Goal: Task Accomplishment & Management: Manage account settings

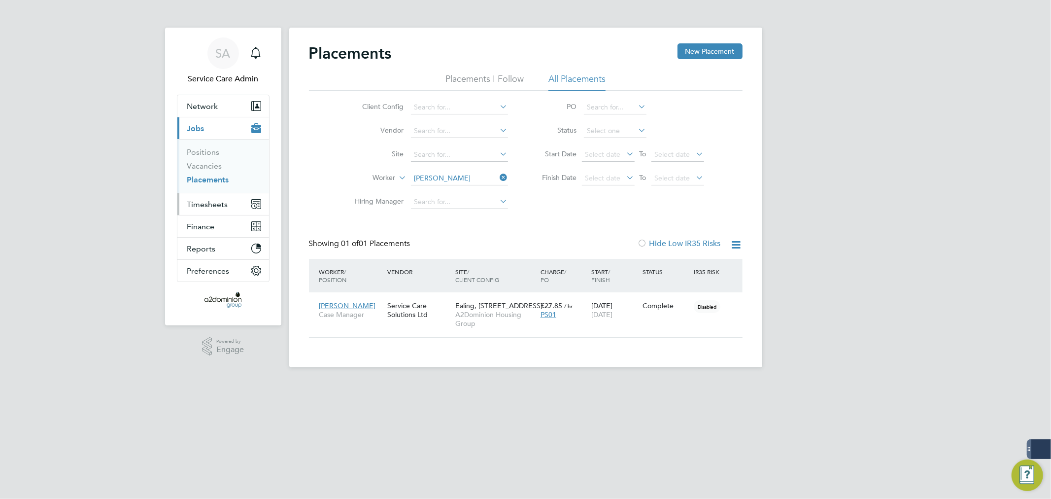
scroll to position [10, 46]
click at [197, 201] on span "Timesheets" at bounding box center [207, 204] width 41 height 9
drag, startPoint x: 208, startPoint y: 170, endPoint x: 214, endPoint y: 169, distance: 6.5
click at [208, 170] on link "Timesheets" at bounding box center [207, 173] width 41 height 9
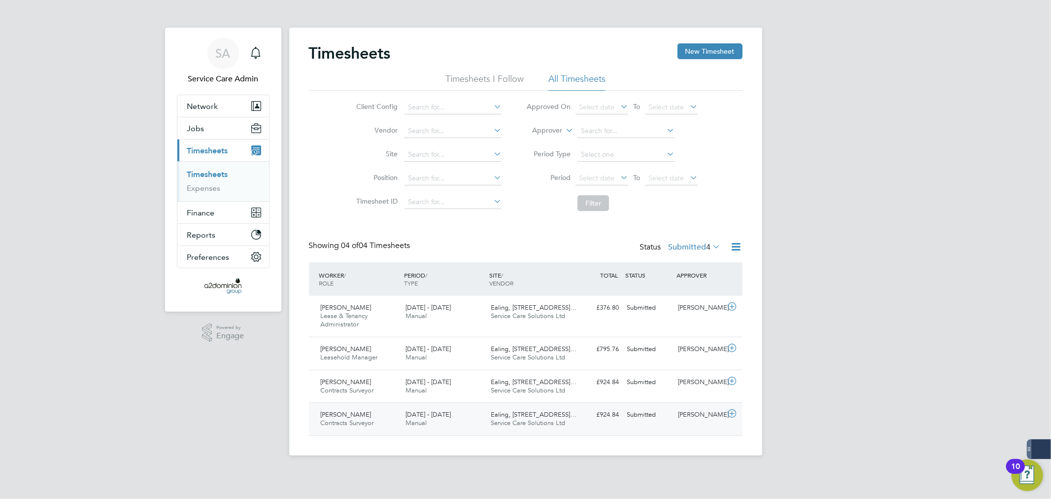
click at [599, 426] on div "Amir Hameed Contracts Surveyor 25 - 31 Aug 2025 25 - 31 Aug 2025 Manual Ealing,…" at bounding box center [526, 418] width 434 height 33
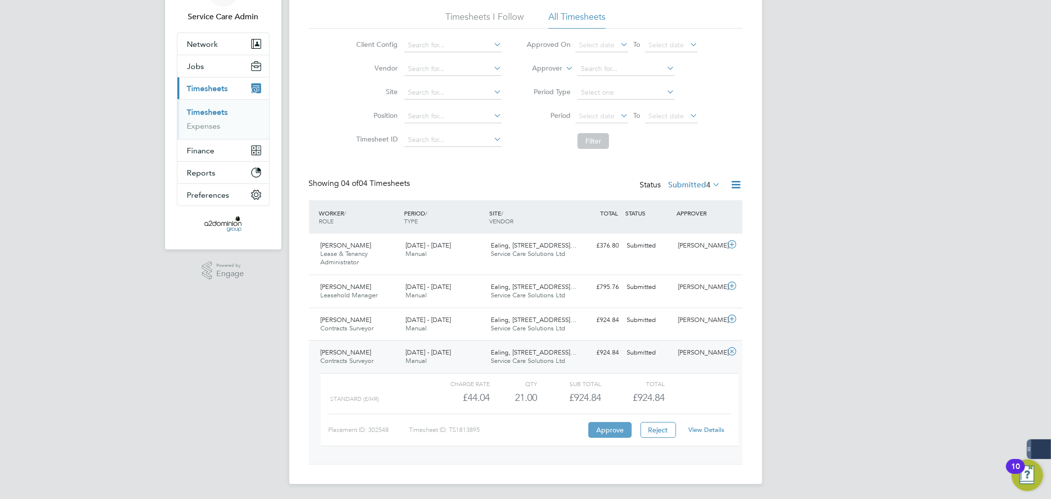
scroll to position [63, 0]
click at [615, 429] on button "Approve" at bounding box center [609, 429] width 43 height 16
click at [531, 329] on span "Service Care Solutions Ltd" at bounding box center [528, 327] width 74 height 8
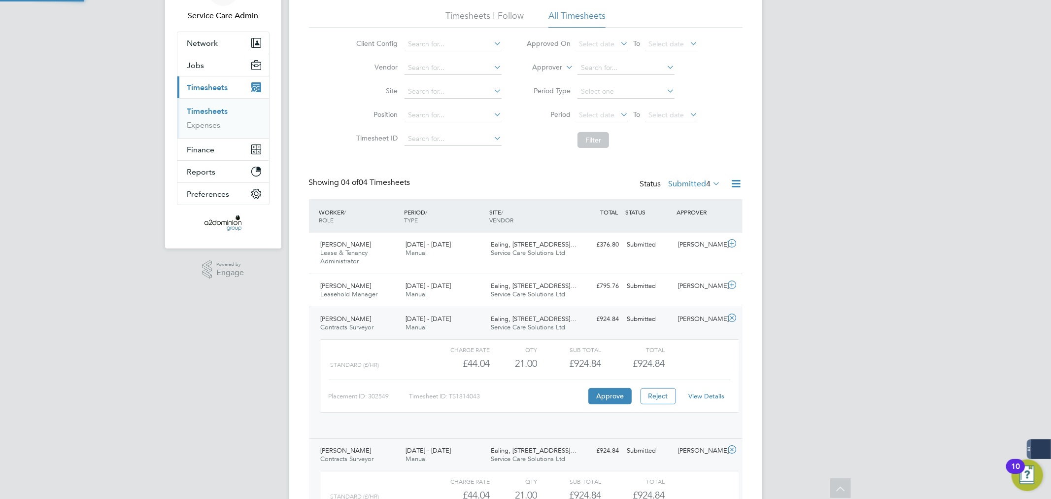
scroll to position [16, 96]
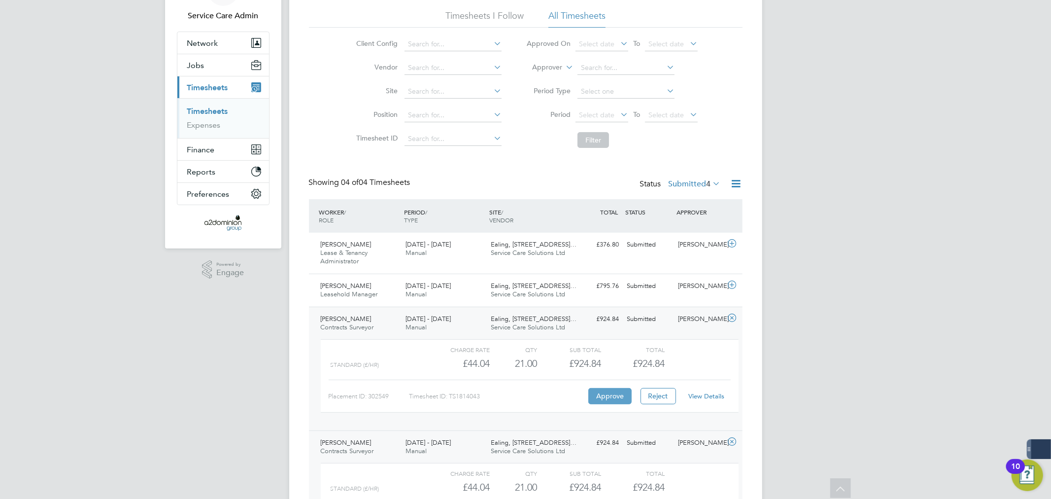
click at [619, 399] on button "Approve" at bounding box center [609, 396] width 43 height 16
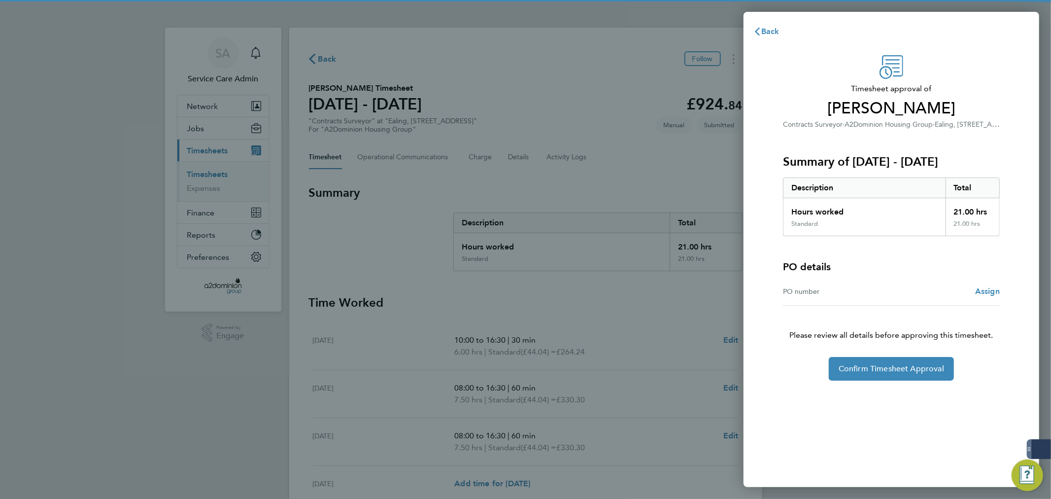
click at [930, 388] on div "Timesheet approval of Amir Hameed Contracts Surveyor · A2Dominion Housing Group…" at bounding box center [891, 264] width 296 height 443
click at [922, 370] on span "Confirm Timesheet Approval" at bounding box center [891, 369] width 105 height 10
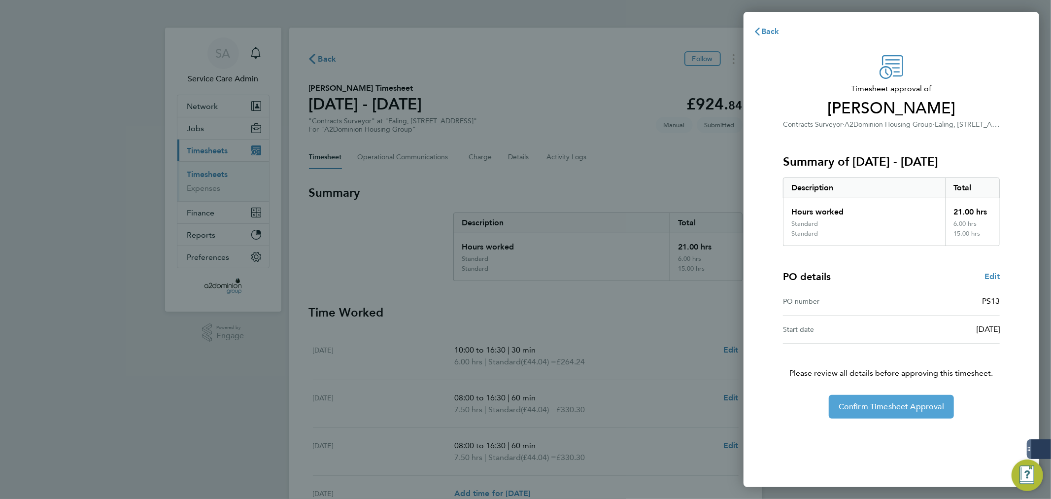
click at [874, 405] on span "Confirm Timesheet Approval" at bounding box center [891, 407] width 105 height 10
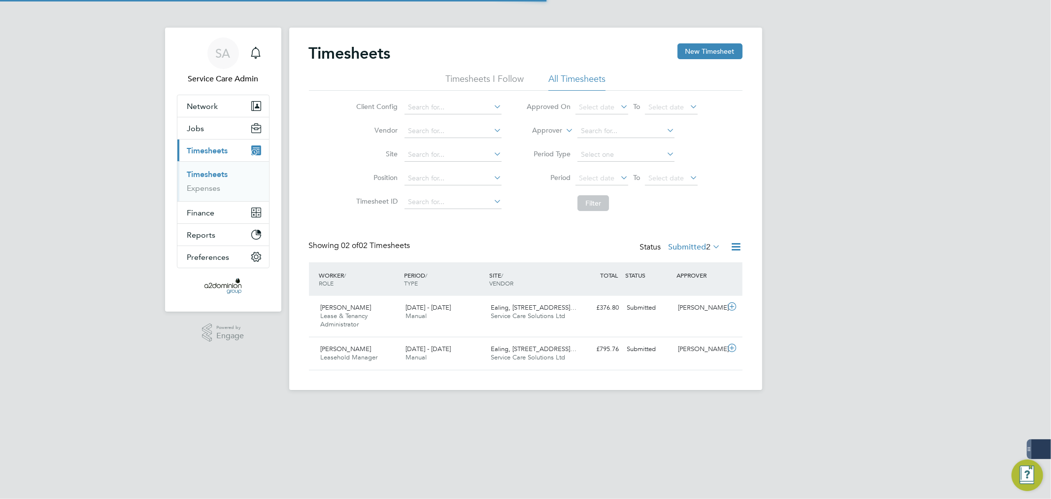
scroll to position [25, 86]
drag, startPoint x: 228, startPoint y: 108, endPoint x: 235, endPoint y: 110, distance: 7.1
click at [229, 109] on button "Network" at bounding box center [223, 106] width 92 height 22
click at [213, 104] on span "Network" at bounding box center [202, 105] width 31 height 9
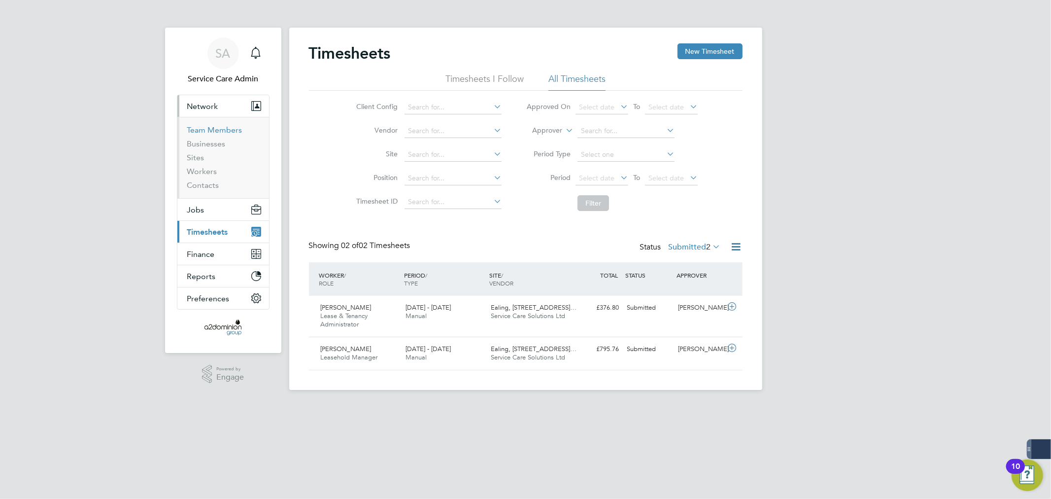
click at [227, 132] on link "Team Members" at bounding box center [214, 129] width 55 height 9
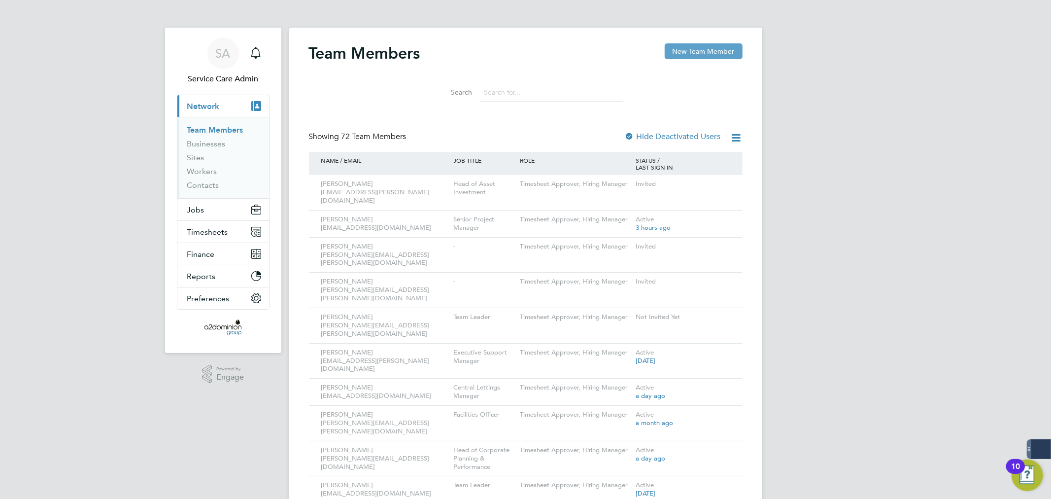
click at [698, 45] on button "New Team Member" at bounding box center [704, 51] width 78 height 16
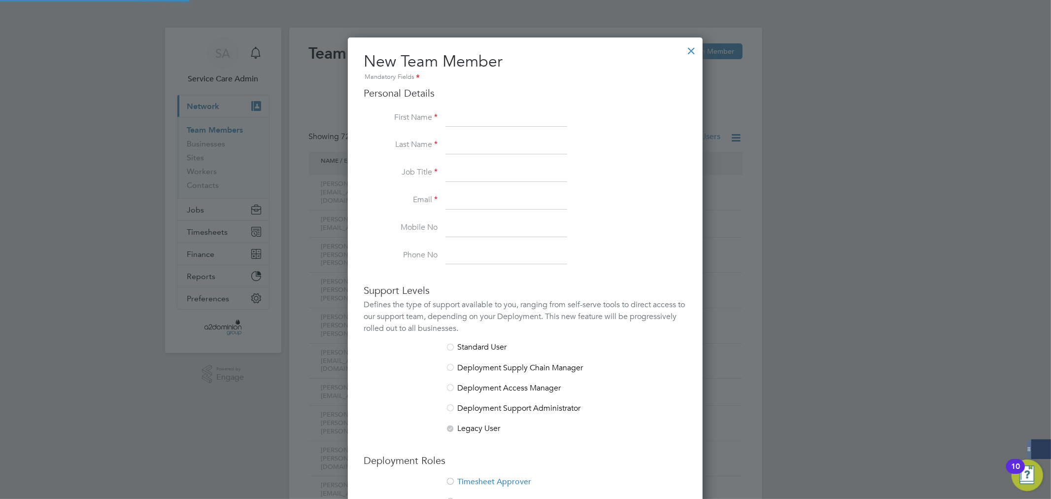
scroll to position [584, 355]
click at [485, 120] on input at bounding box center [506, 118] width 122 height 18
type input "Emon"
type input "Hussain"
click at [467, 174] on input at bounding box center [506, 173] width 122 height 18
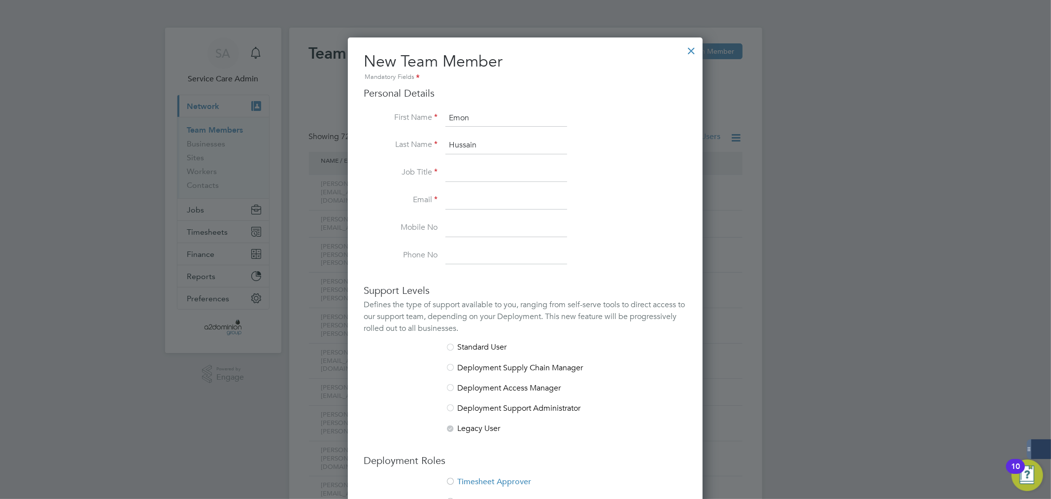
paste input "Contracts Manager"
type input "Contracts Manager"
click at [465, 203] on input at bounding box center [506, 201] width 122 height 18
click at [483, 206] on input at bounding box center [506, 201] width 122 height 18
paste input "Emon.Hussain@a2dominion.co.uk"
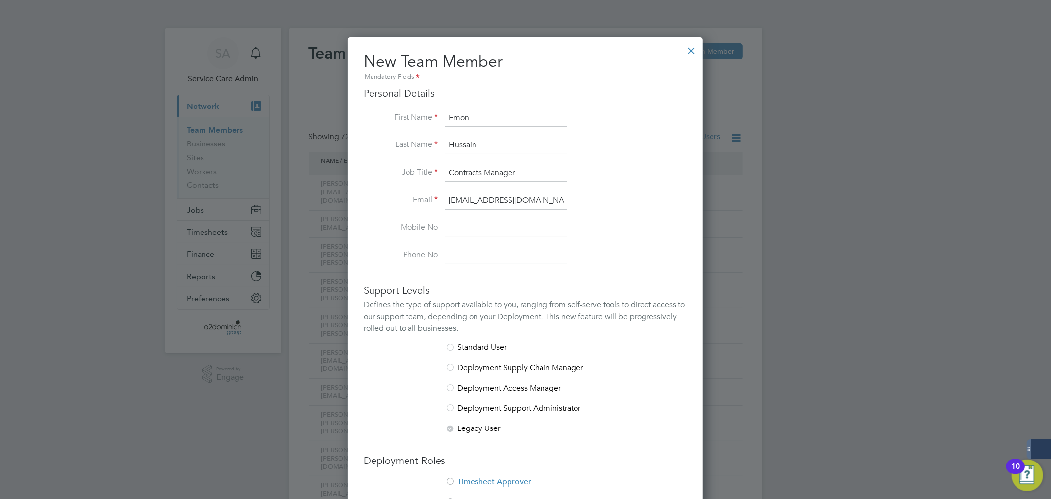
scroll to position [0, 3]
type input "Emon.Hussain@a2dominion.co.uk"
click at [628, 213] on li "Email Emon.Hussain@a2dominion.co.uk" at bounding box center [525, 206] width 323 height 28
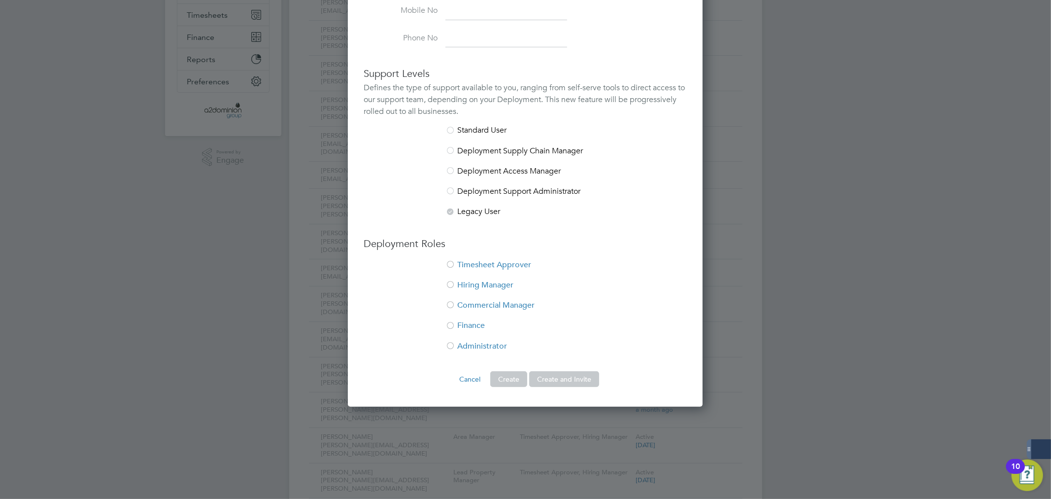
scroll to position [219, 0]
click at [475, 262] on li "Timesheet Approver" at bounding box center [525, 268] width 323 height 20
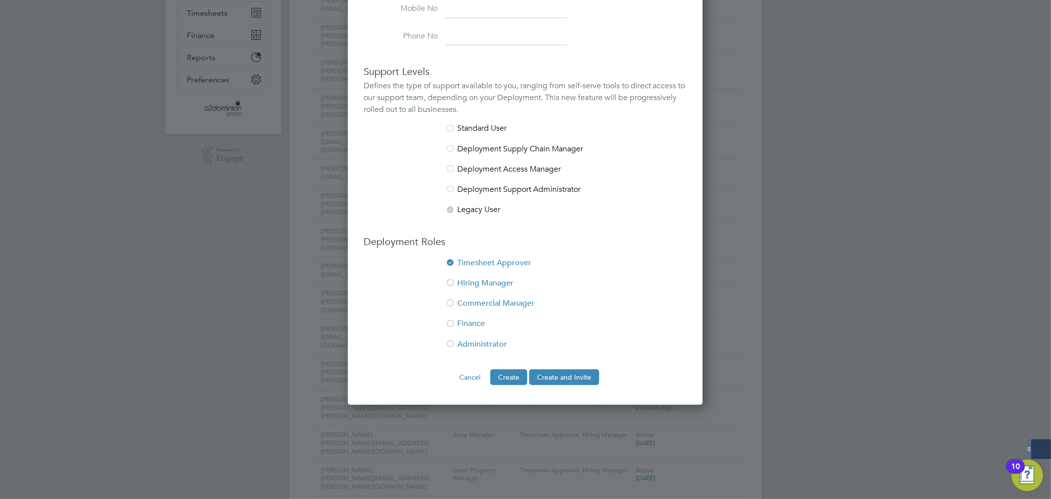
click at [471, 283] on li "Hiring Manager" at bounding box center [525, 288] width 323 height 20
click at [570, 378] on button "Create and Invite" at bounding box center [564, 377] width 70 height 16
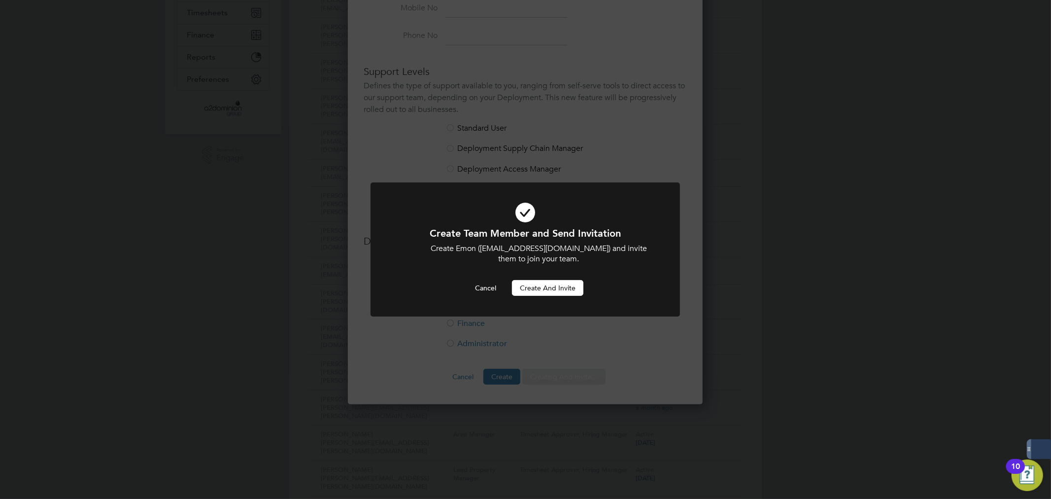
scroll to position [0, 0]
click at [557, 272] on div "Create Team Member and Send Invitation Create Emon (Emon.Hussain@a2dominion.co.…" at bounding box center [525, 261] width 256 height 69
click at [555, 286] on button "Create and invite" at bounding box center [547, 288] width 71 height 16
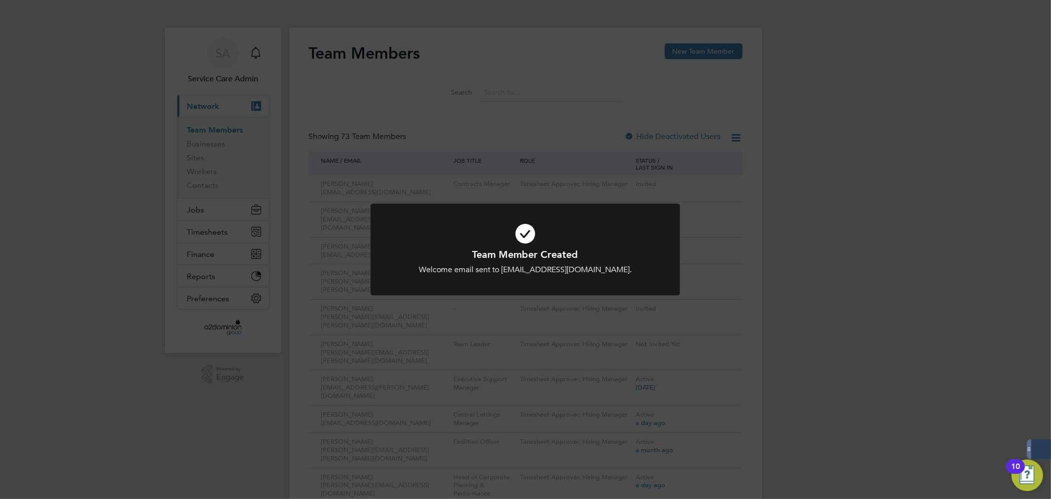
click at [888, 304] on div "Team Member Created Welcome email sent to Emon.Hussain@a2dominion.co.uk. Cancel…" at bounding box center [525, 249] width 1051 height 499
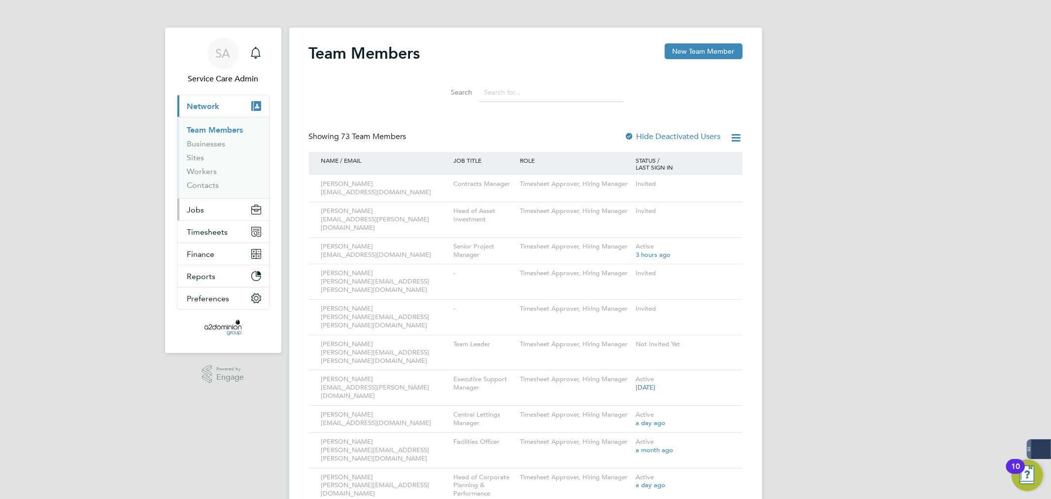
drag, startPoint x: 203, startPoint y: 210, endPoint x: 207, endPoint y: 214, distance: 5.2
click at [204, 210] on button "Jobs" at bounding box center [223, 210] width 92 height 22
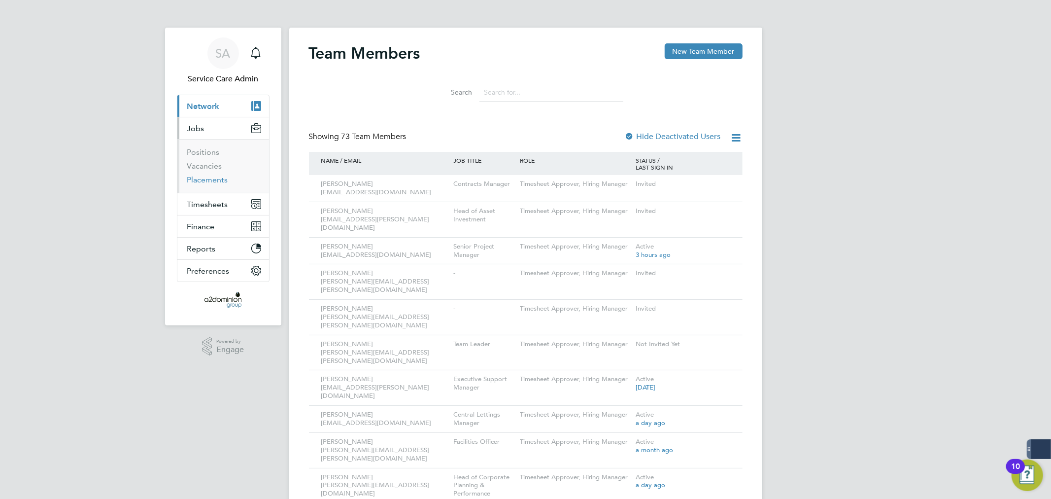
drag, startPoint x: 212, startPoint y: 183, endPoint x: 258, endPoint y: 183, distance: 45.8
click at [212, 183] on link "Placements" at bounding box center [207, 179] width 41 height 9
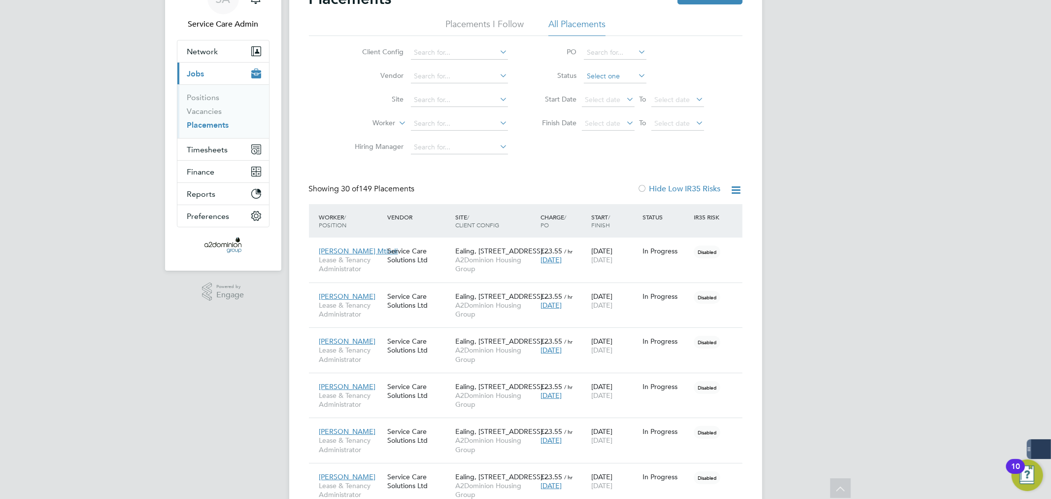
click at [584, 75] on input at bounding box center [615, 76] width 63 height 14
click at [595, 94] on li "Active" at bounding box center [615, 89] width 64 height 13
type input "Active"
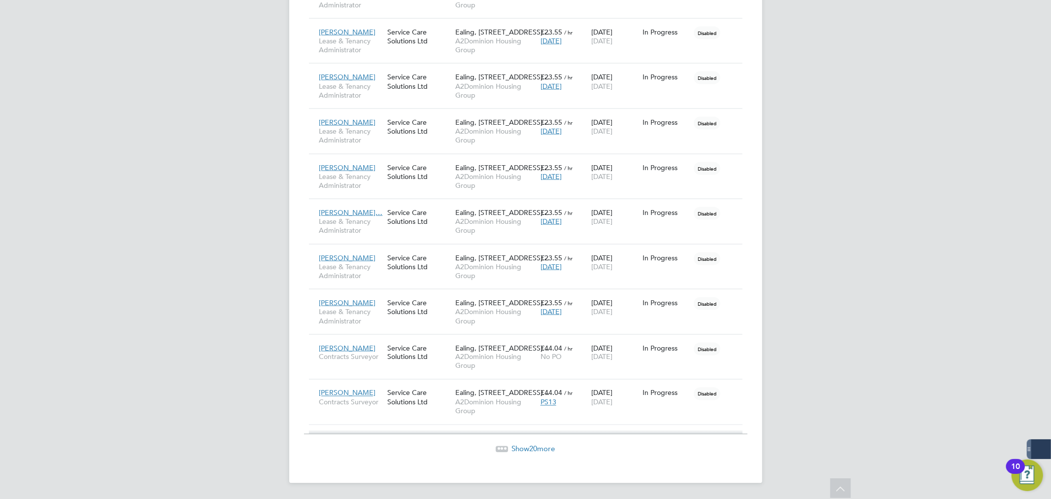
click at [521, 449] on span "Show 20 more" at bounding box center [533, 448] width 43 height 9
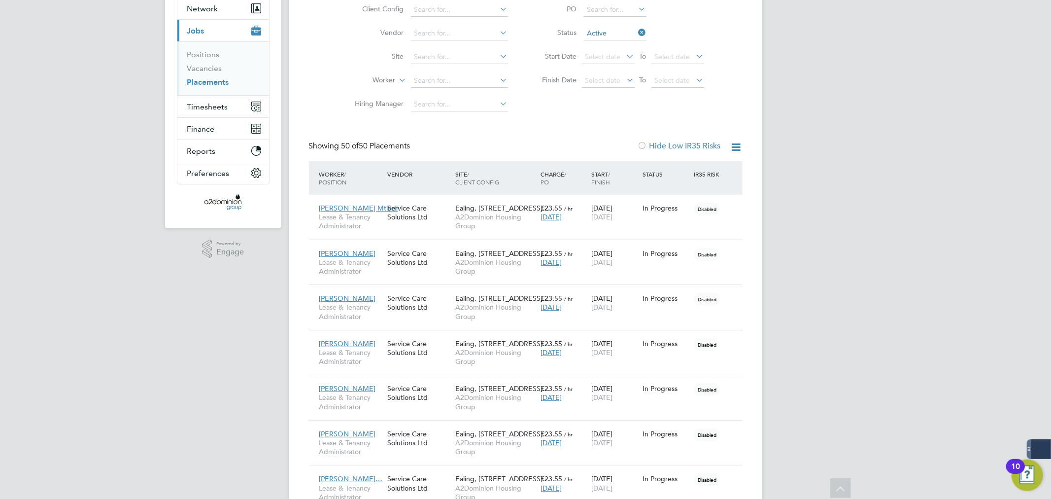
click at [637, 30] on icon at bounding box center [637, 33] width 0 height 14
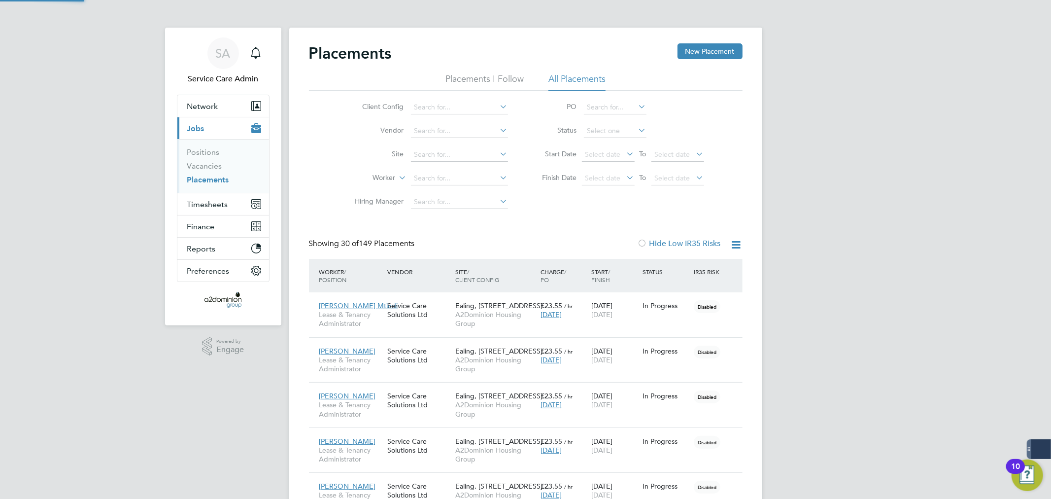
scroll to position [5, 5]
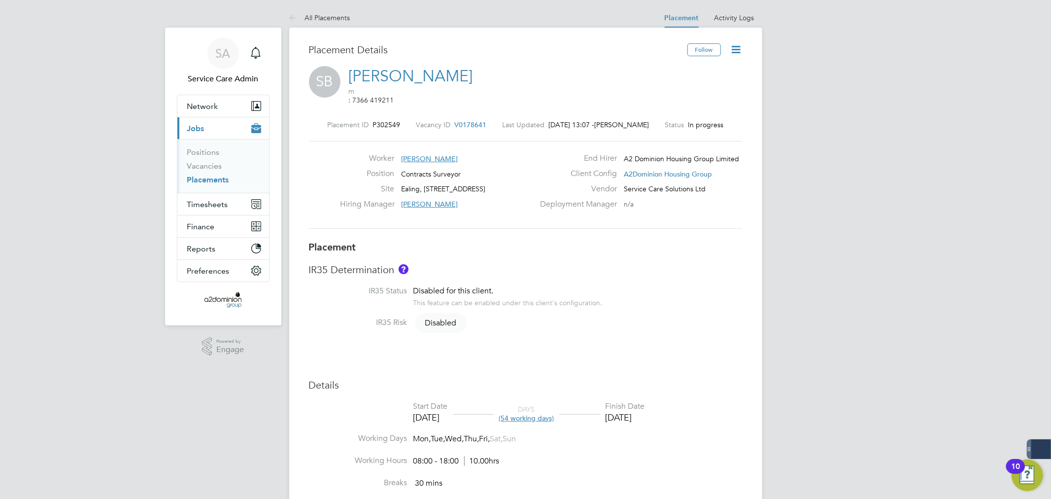
click at [734, 52] on icon at bounding box center [736, 49] width 12 height 12
click at [711, 71] on li "Edit Placement e" at bounding box center [704, 73] width 72 height 14
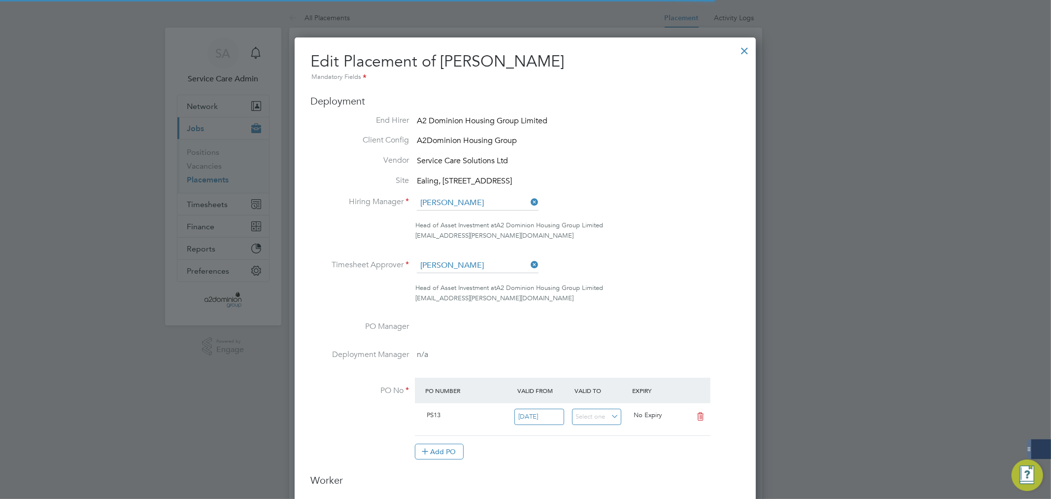
scroll to position [5, 5]
click at [474, 271] on input at bounding box center [478, 265] width 122 height 15
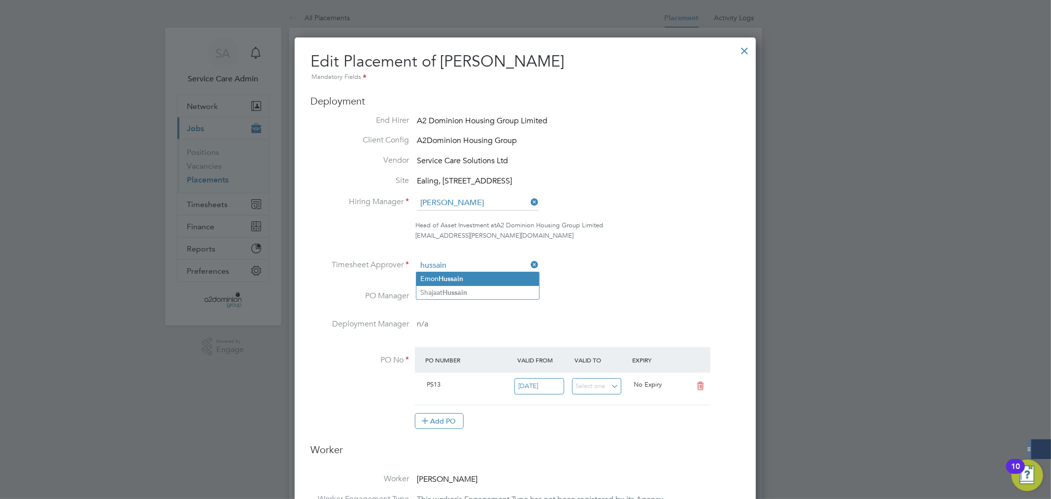
click at [431, 276] on li "[PERSON_NAME]" at bounding box center [477, 278] width 123 height 13
type input "[PERSON_NAME]"
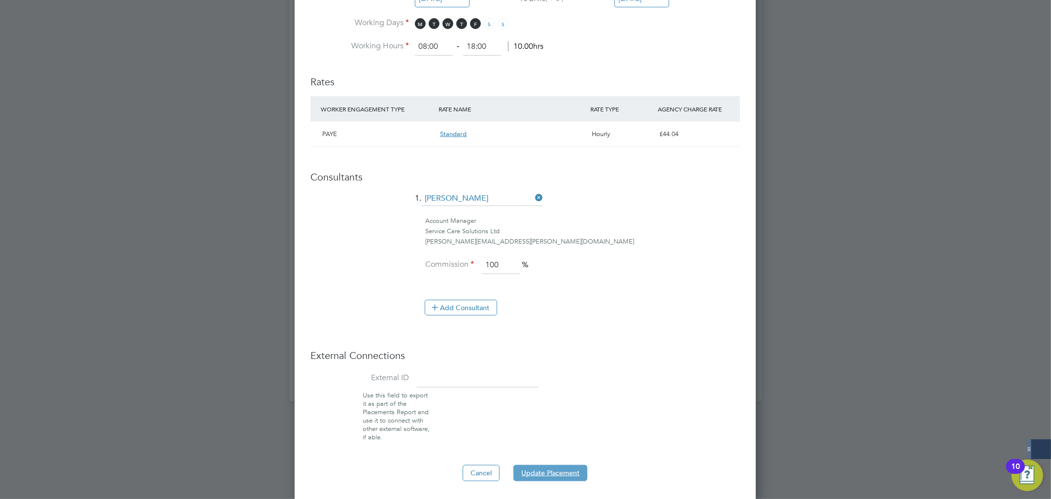
click at [551, 466] on button "Update Placement" at bounding box center [550, 473] width 74 height 16
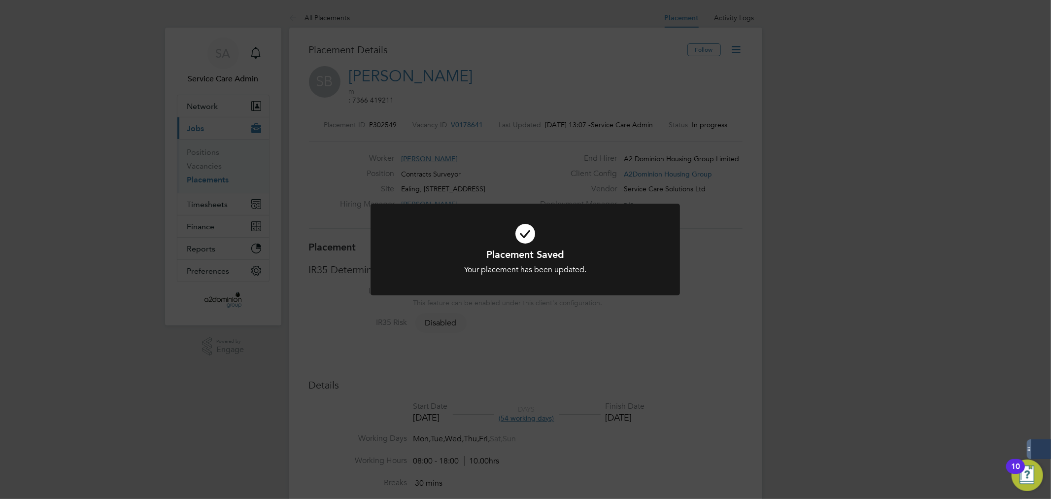
click at [915, 325] on div "Placement Saved Your placement has been updated. Cancel Okay" at bounding box center [525, 249] width 1051 height 499
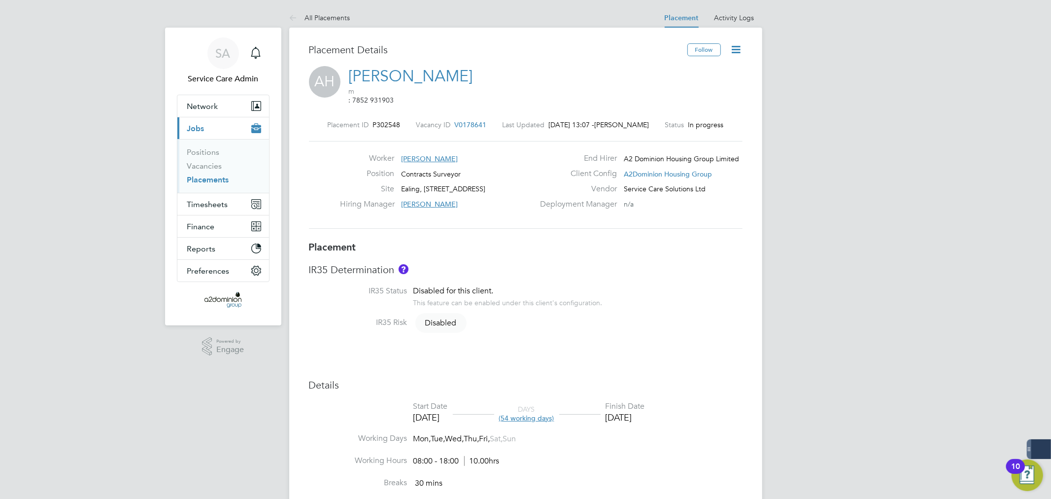
click at [739, 47] on icon at bounding box center [736, 49] width 12 height 12
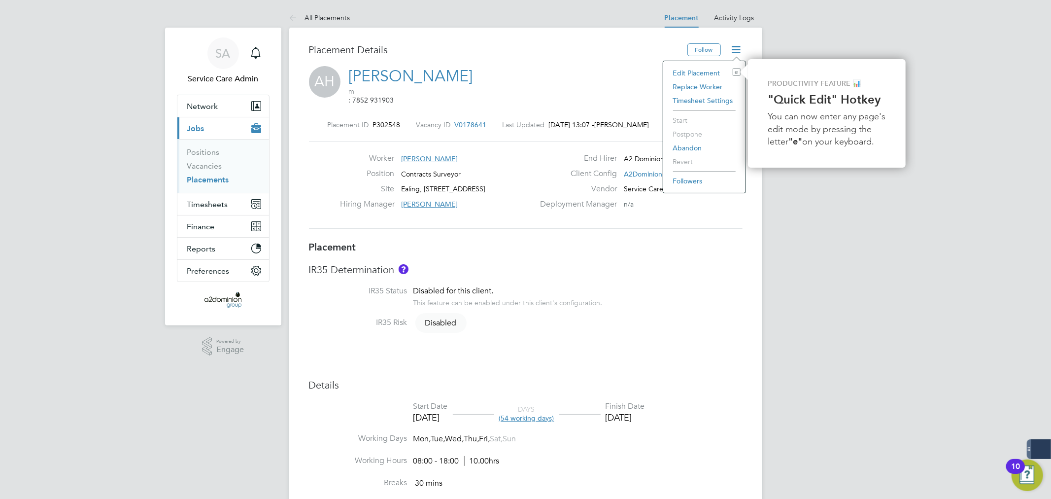
click at [693, 74] on li "Edit Placement e" at bounding box center [704, 73] width 72 height 14
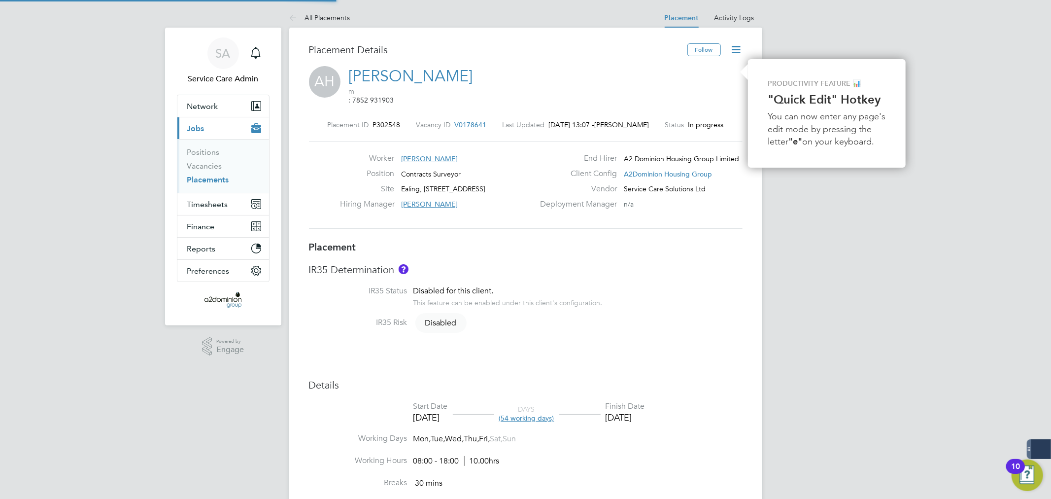
type input "[PERSON_NAME]"
type input "[DATE]"
type input "08:00"
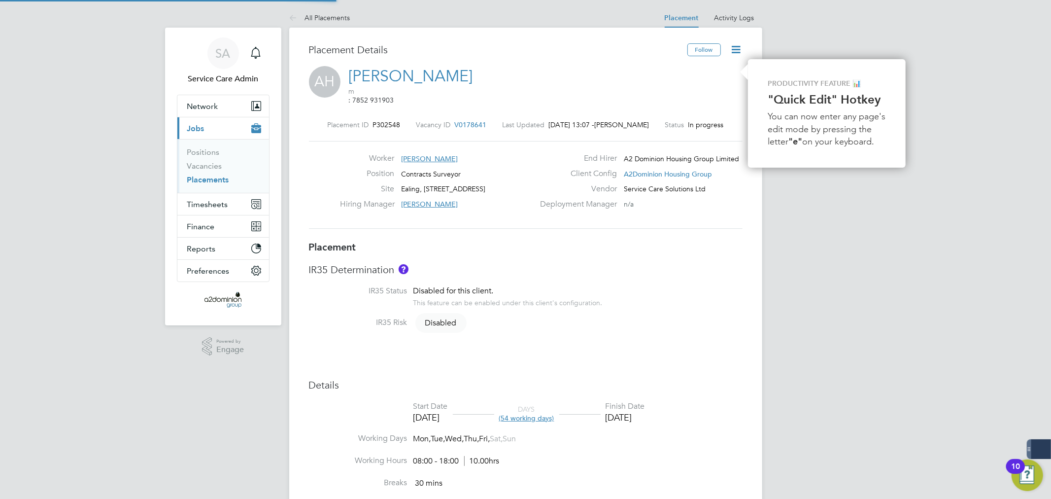
type input "18:00"
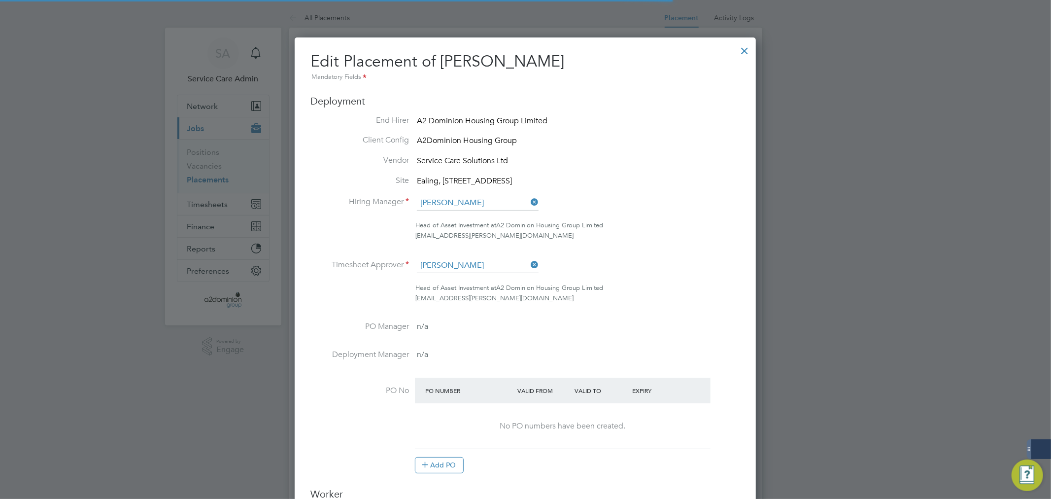
scroll to position [5, 5]
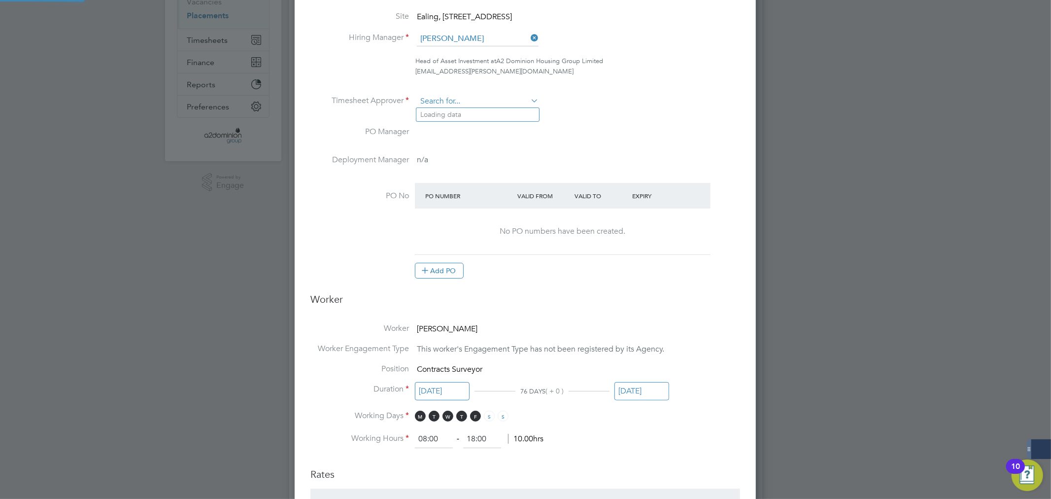
click at [489, 102] on input at bounding box center [478, 101] width 122 height 15
click at [445, 109] on li "[PERSON_NAME]" at bounding box center [477, 114] width 123 height 13
type input "[PERSON_NAME]"
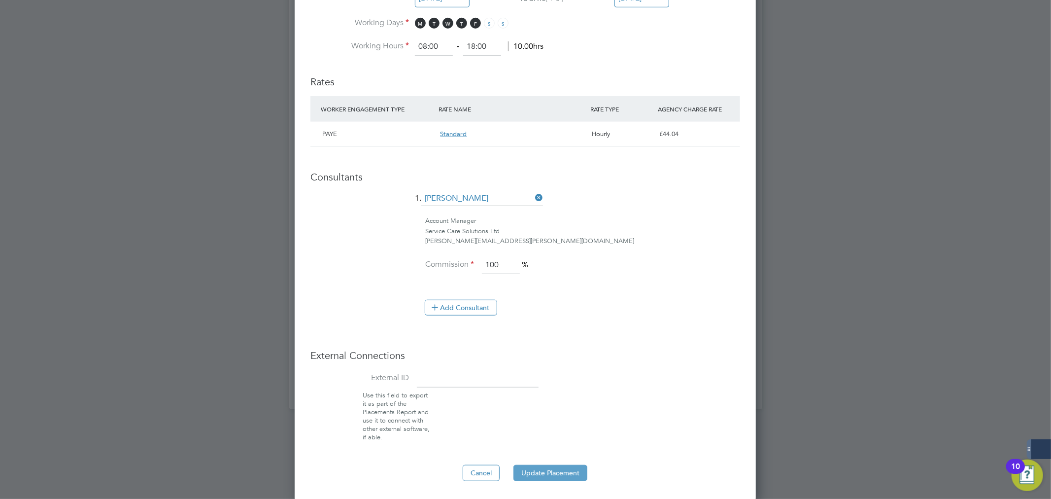
click at [559, 466] on button "Update Placement" at bounding box center [550, 473] width 74 height 16
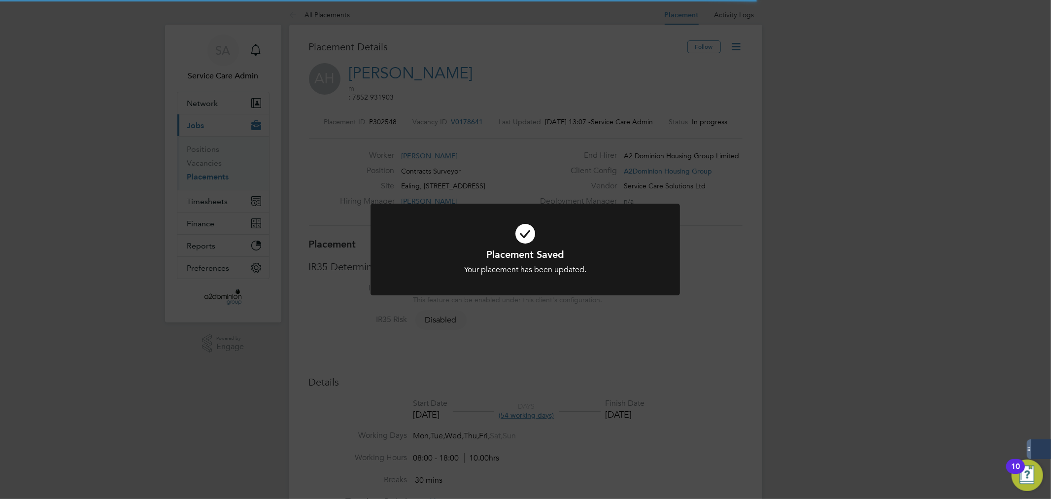
click at [834, 348] on div "Placement Saved Your placement has been updated. Cancel Okay" at bounding box center [525, 249] width 1051 height 499
